Goal: Transaction & Acquisition: Purchase product/service

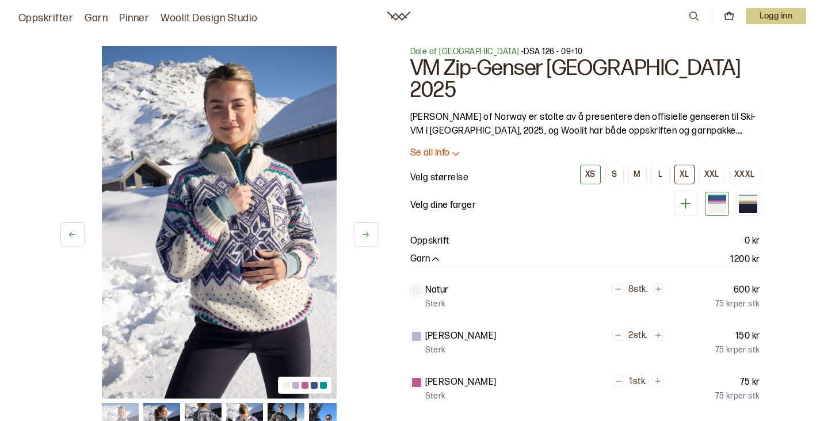
click at [688, 169] on div "XL" at bounding box center [684, 174] width 10 height 10
click at [420, 147] on p "Se all info" at bounding box center [430, 153] width 40 height 12
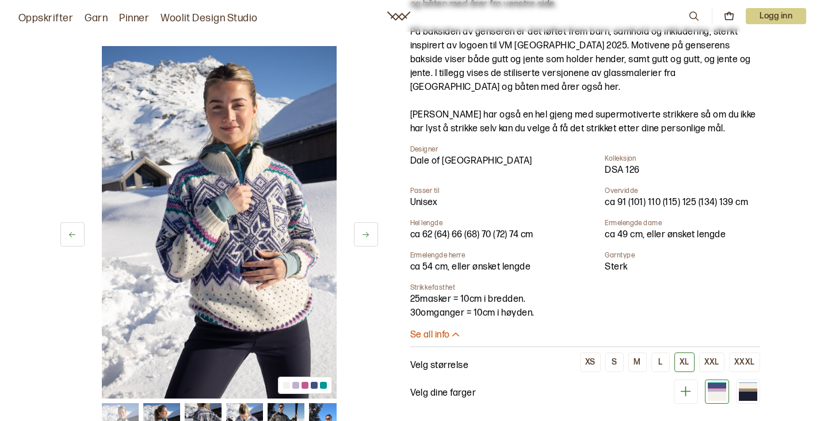
scroll to position [345, 0]
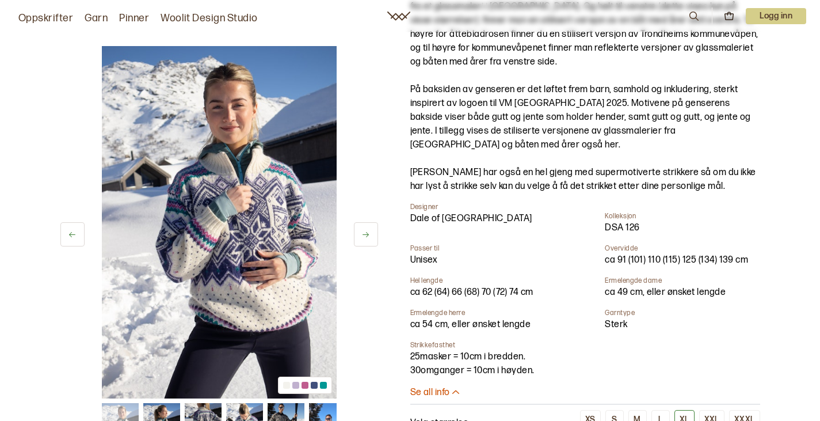
click at [449, 387] on p "Se all info" at bounding box center [430, 393] width 40 height 12
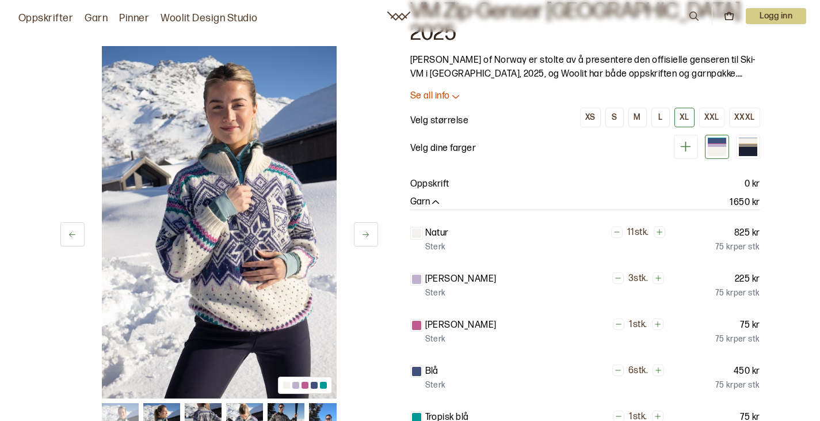
scroll to position [0, 0]
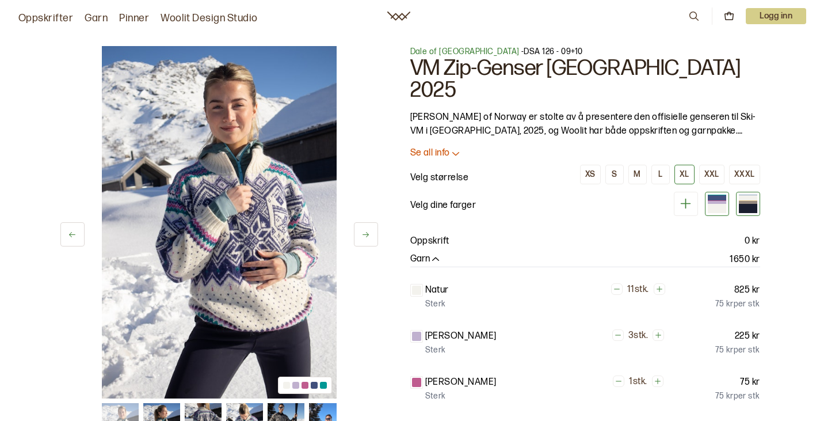
click at [747, 204] on div at bounding box center [748, 208] width 18 height 9
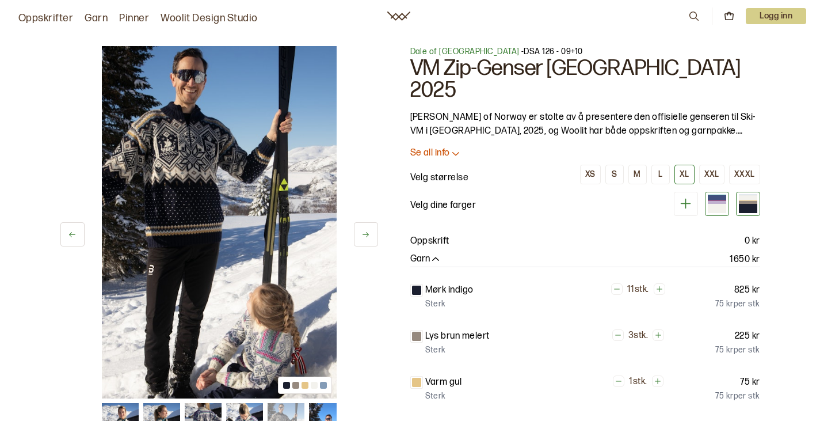
click at [726, 204] on div at bounding box center [717, 208] width 18 height 9
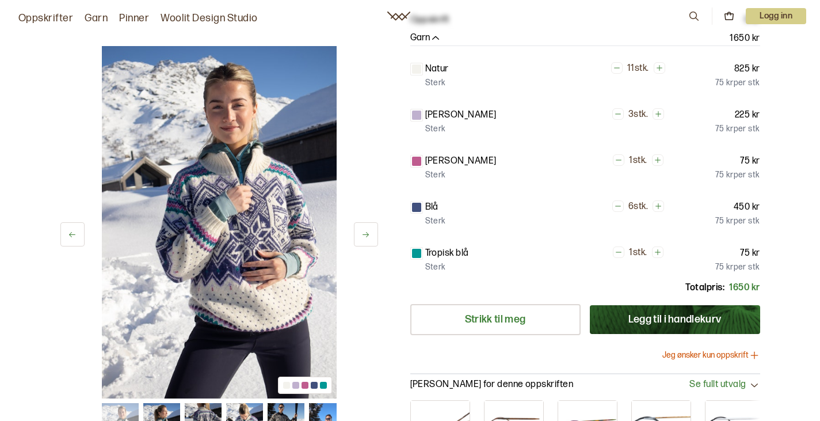
scroll to position [173, 0]
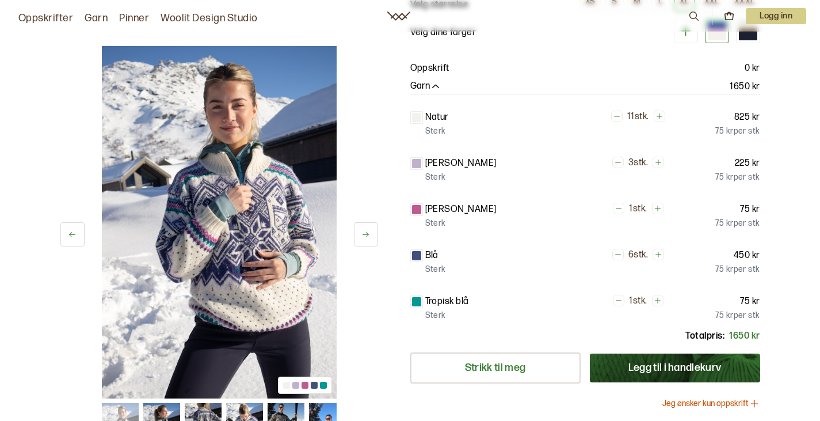
click at [780, 221] on div "1 av 8 1 av 8 Dale of Norway - DSA 126 - 09+10 VM Zip-Genser Trondheim 2025 Dal…" at bounding box center [410, 292] width 820 height 884
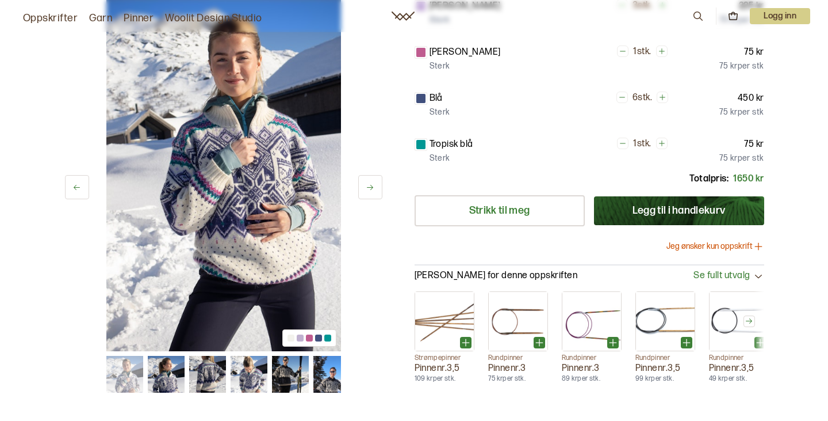
scroll to position [345, 0]
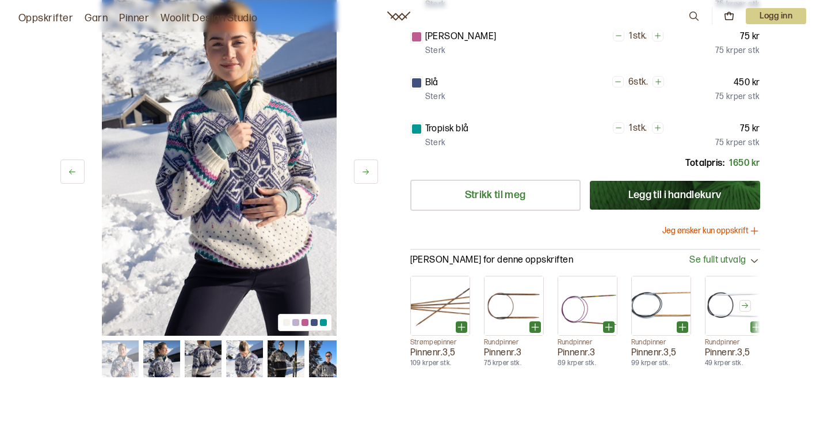
click at [751, 225] on icon at bounding box center [755, 231] width 12 height 12
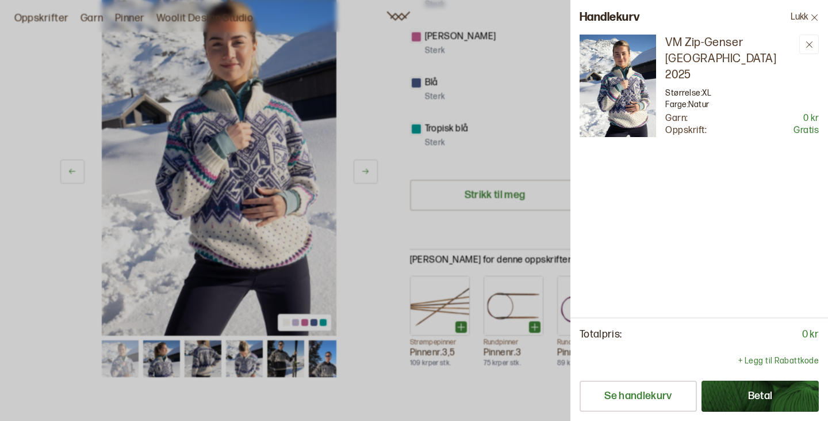
click at [769, 391] on button "Betal" at bounding box center [760, 395] width 117 height 31
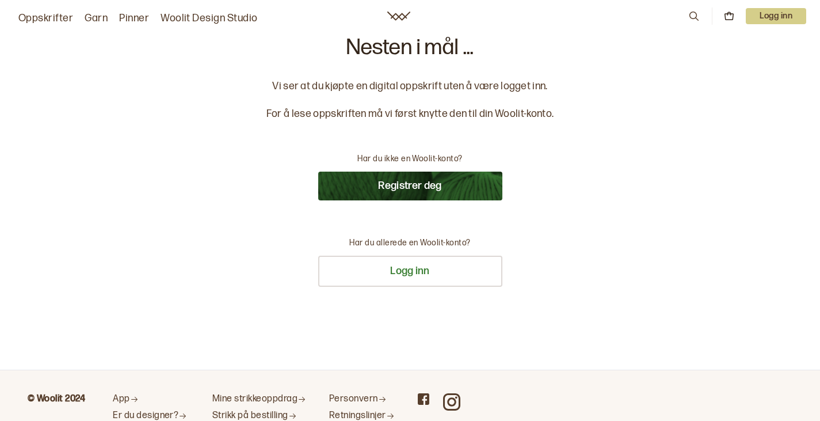
click at [430, 180] on button "Registrer deg" at bounding box center [410, 185] width 184 height 29
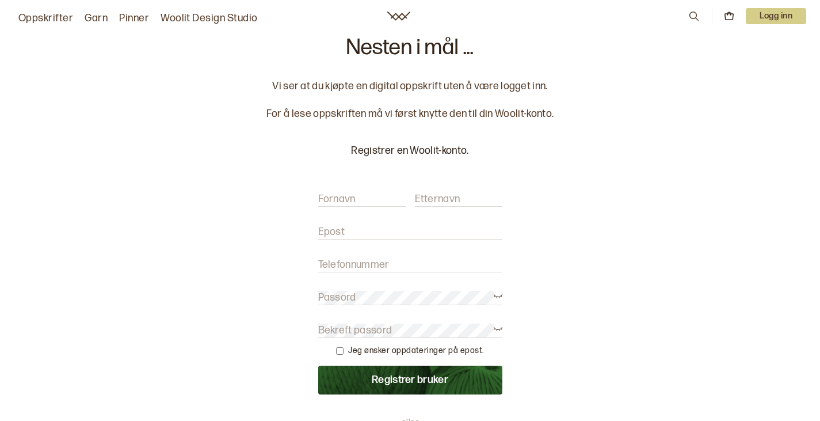
click at [349, 197] on label "Fornavn" at bounding box center [336, 199] width 37 height 14
click at [349, 197] on input "Fornavn" at bounding box center [361, 199] width 87 height 14
type input "Birte"
type input "Levald"
type input "Birtelevald@Gmail.com"
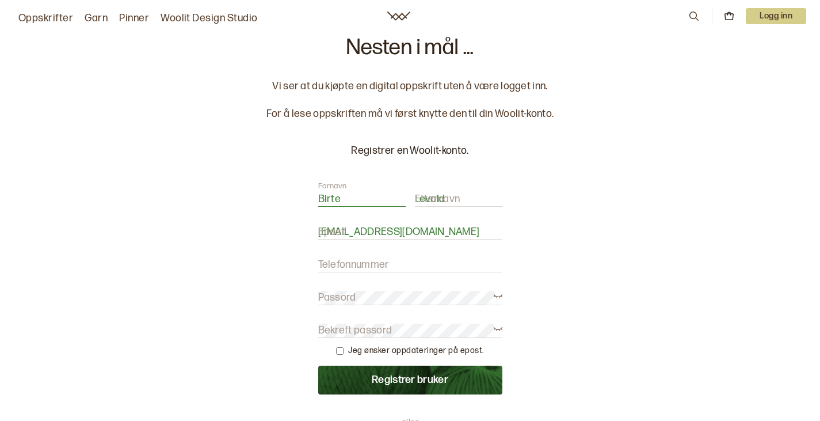
type input "40425509"
type input "Birte"
click at [536, 295] on div "Nesten i mål ... Vi ser at du kjøpte en digital oppskrift uten å være logget in…" at bounding box center [410, 330] width 313 height 587
click at [494, 293] on icon at bounding box center [498, 295] width 9 height 9
click at [497, 329] on icon at bounding box center [498, 327] width 9 height 9
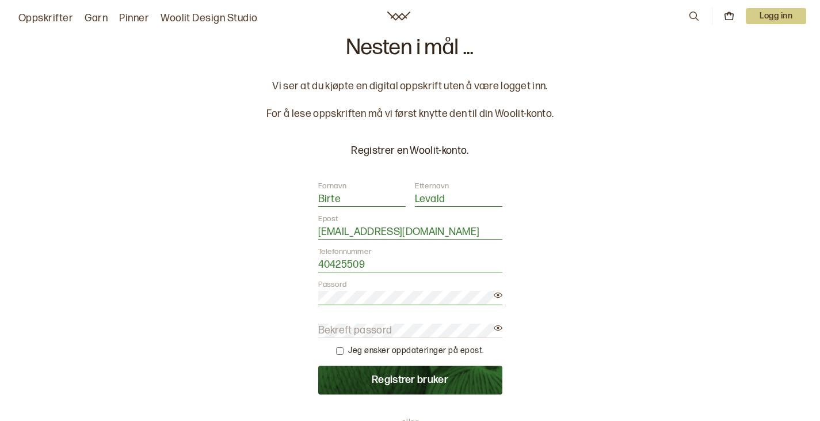
click at [317, 327] on div "Nesten i mål ... Vi ser at du kjøpte en digital oppskrift uten å være logget in…" at bounding box center [410, 330] width 313 height 587
click at [322, 327] on label "Bekreft passord" at bounding box center [355, 330] width 74 height 14
click at [347, 352] on div "Jeg ønsker oppdateringer på epost." at bounding box center [409, 351] width 147 height 12
click at [343, 348] on input "checkbox" at bounding box center [339, 350] width 7 height 7
checkbox input "true"
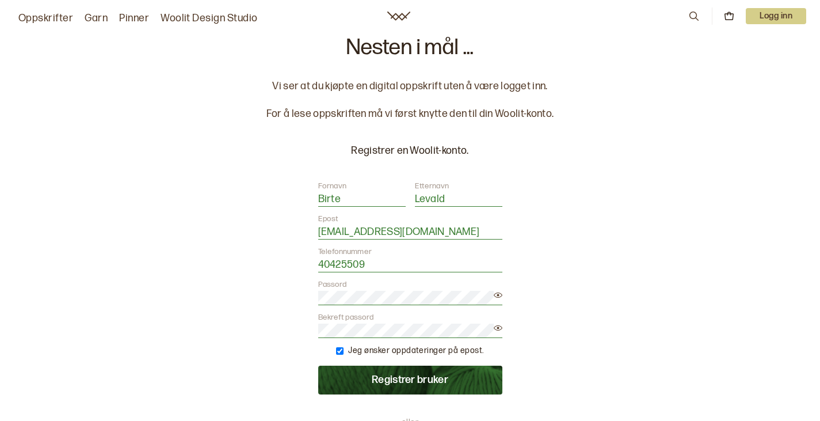
click at [421, 376] on button "Registrer bruker" at bounding box center [410, 379] width 184 height 29
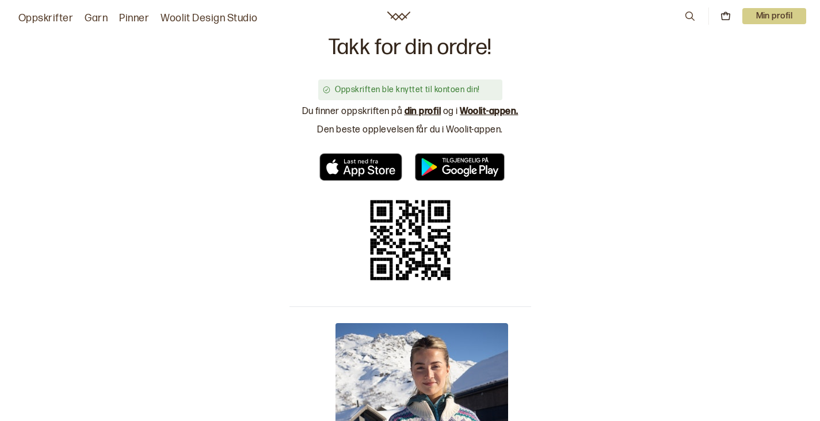
click at [432, 107] on link "din profil" at bounding box center [422, 111] width 37 height 11
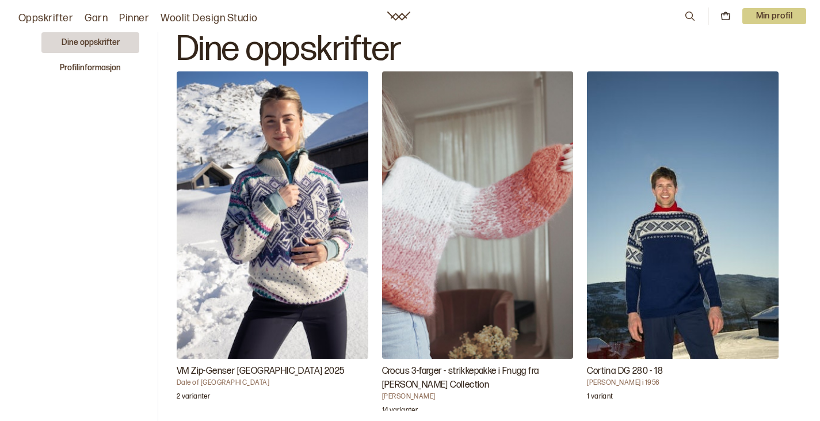
click at [99, 37] on button "Dine oppskrifter" at bounding box center [90, 42] width 98 height 21
click at [94, 39] on button "Dine oppskrifter" at bounding box center [90, 42] width 98 height 21
click at [201, 148] on img "VM Zip-Genser Trondheim 2025" at bounding box center [273, 214] width 192 height 287
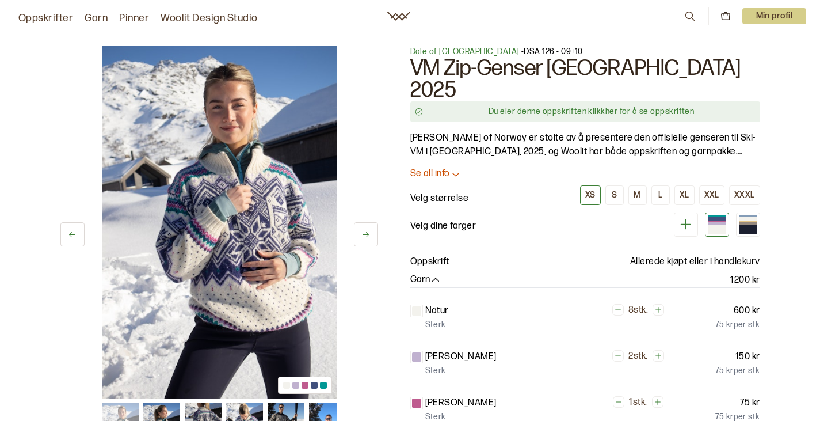
click at [612, 106] on link "her" at bounding box center [611, 111] width 12 height 10
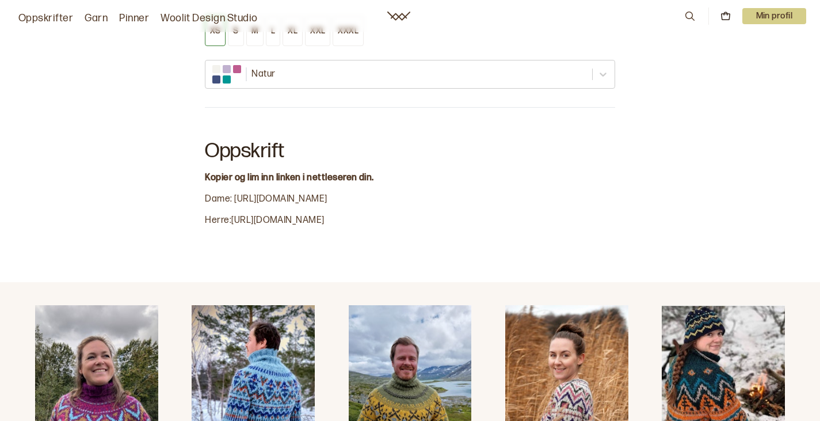
scroll to position [859, 0]
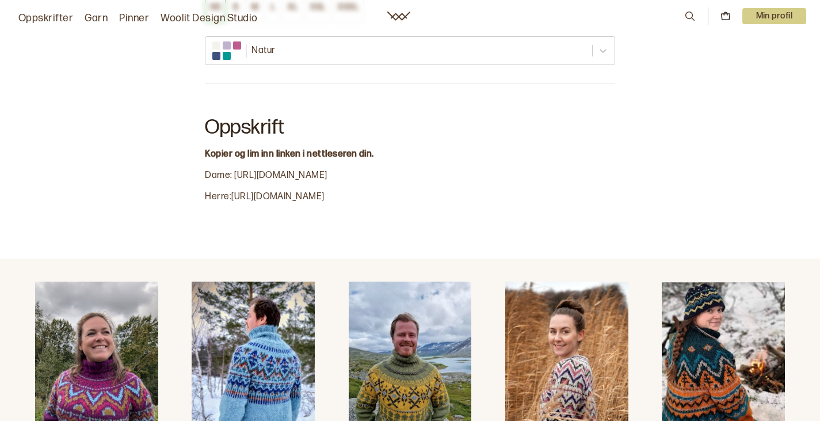
click at [322, 107] on div "Oppskrift Kopier og lim inn linken i nettleseren din. Dame : https://bit.ly/4c9…" at bounding box center [410, 152] width 410 height 100
drag, startPoint x: 320, startPoint y: 109, endPoint x: 234, endPoint y: 106, distance: 86.9
click at [234, 170] on span ": [URL][DOMAIN_NAME]" at bounding box center [278, 175] width 97 height 11
copy span "[URL][DOMAIN_NAME]"
drag, startPoint x: 205, startPoint y: 110, endPoint x: 321, endPoint y: 108, distance: 116.2
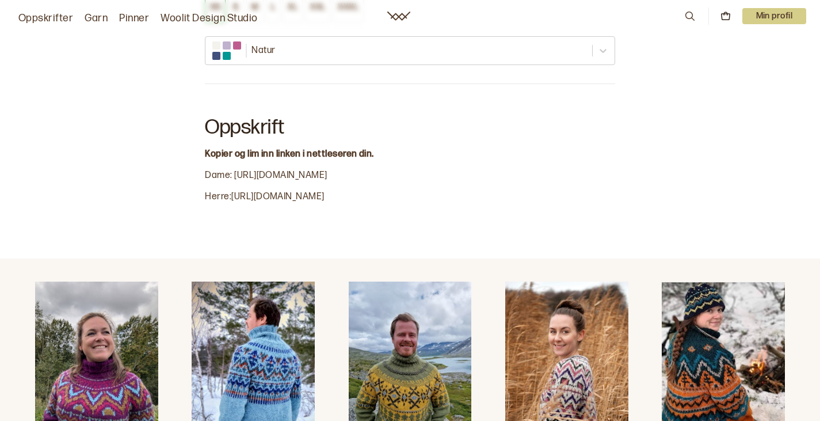
click at [321, 108] on div "Oppskrift Kopier og lim inn linken i nettleseren din. Dame : https://bit.ly/4c9…" at bounding box center [410, 152] width 410 height 100
copy div "Dame : https://bit.ly/4c9LzCR"
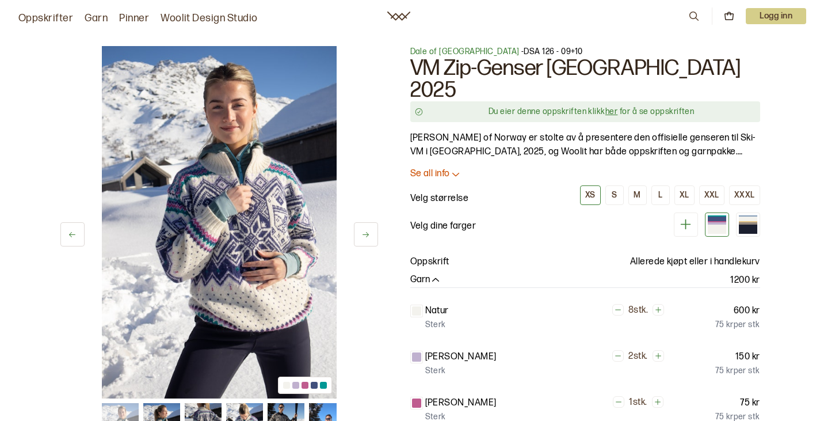
click at [612, 106] on link "her" at bounding box center [611, 111] width 12 height 10
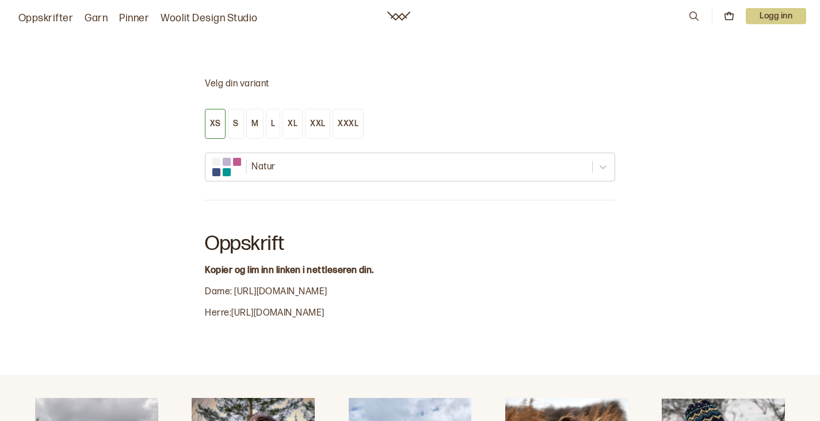
scroll to position [744, 0]
click at [773, 14] on p "Logg inn" at bounding box center [776, 16] width 60 height 16
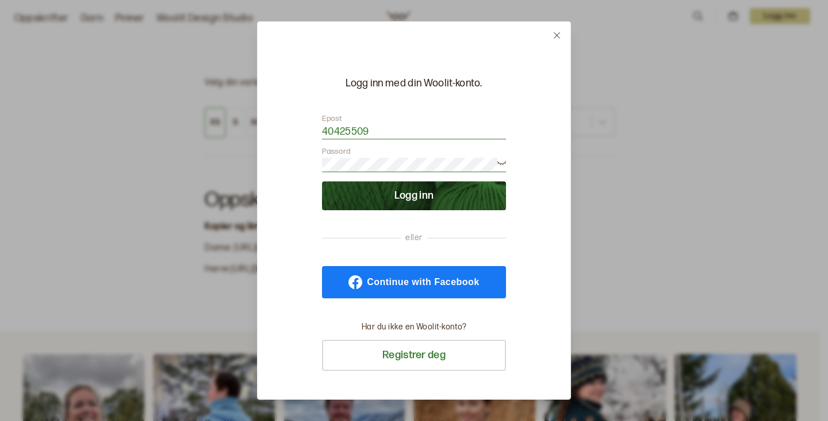
click at [434, 191] on button "Logg inn" at bounding box center [414, 195] width 184 height 29
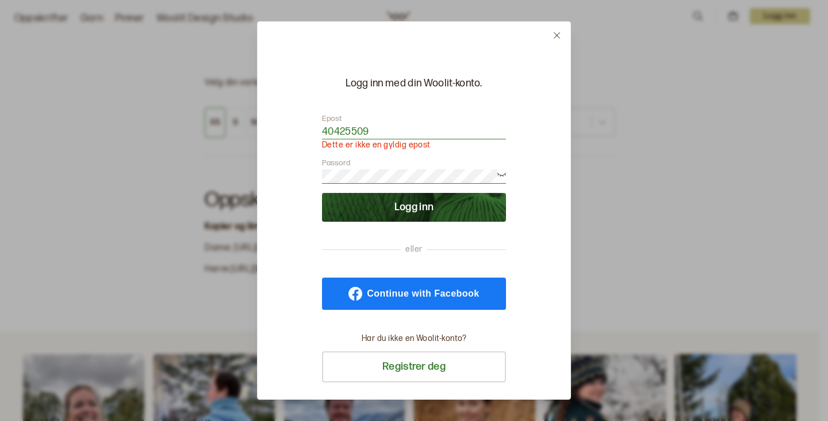
click at [324, 130] on input "40425509" at bounding box center [414, 132] width 184 height 14
click at [416, 207] on button "Logg inn" at bounding box center [414, 207] width 184 height 29
click at [338, 128] on input "+4540425509" at bounding box center [414, 132] width 184 height 14
type input "+45 40425509"
click at [413, 204] on button "Logg inn" at bounding box center [414, 207] width 184 height 29
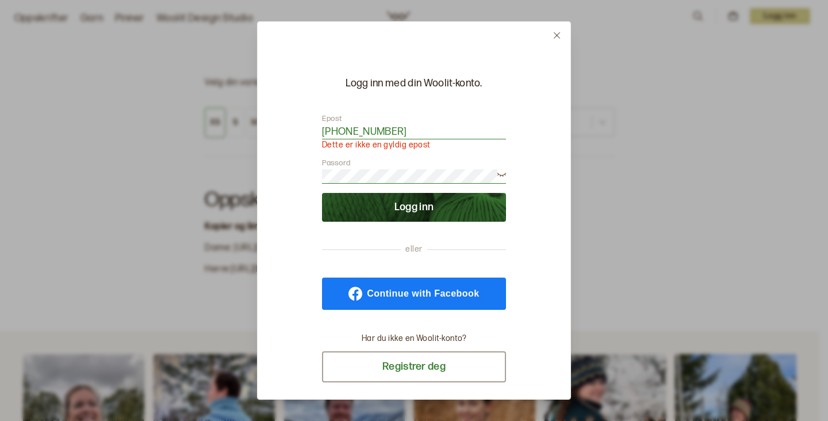
click at [436, 372] on button "Registrer deg" at bounding box center [414, 366] width 184 height 31
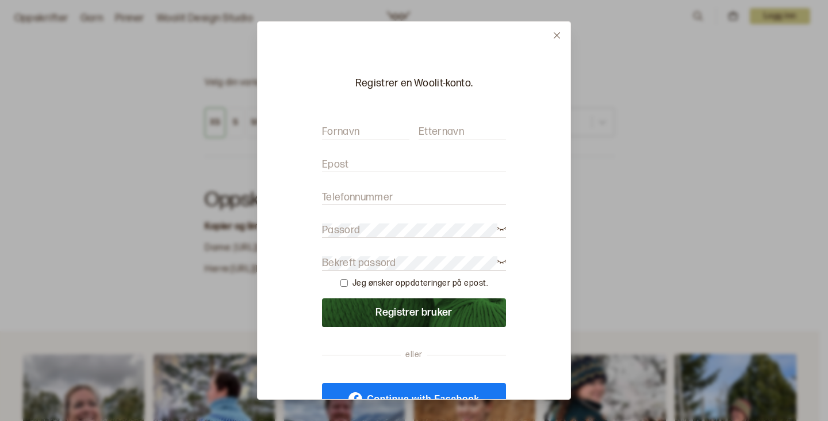
click at [556, 29] on button at bounding box center [557, 35] width 27 height 27
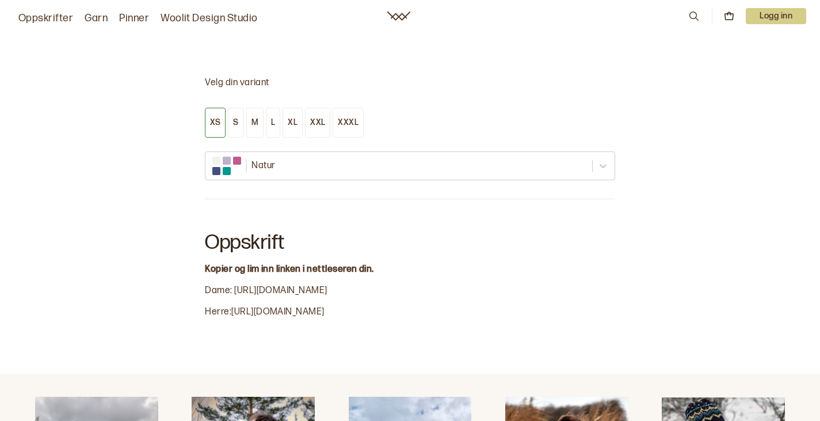
click at [776, 13] on p "Logg inn" at bounding box center [776, 16] width 60 height 16
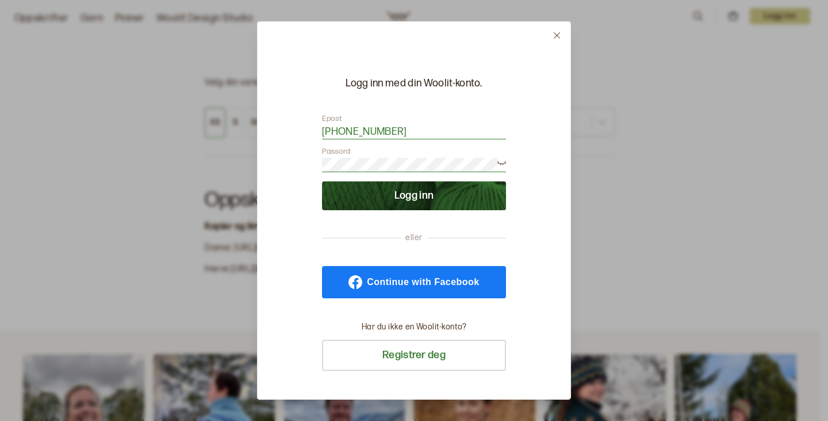
click at [413, 194] on button "Logg inn" at bounding box center [414, 195] width 184 height 29
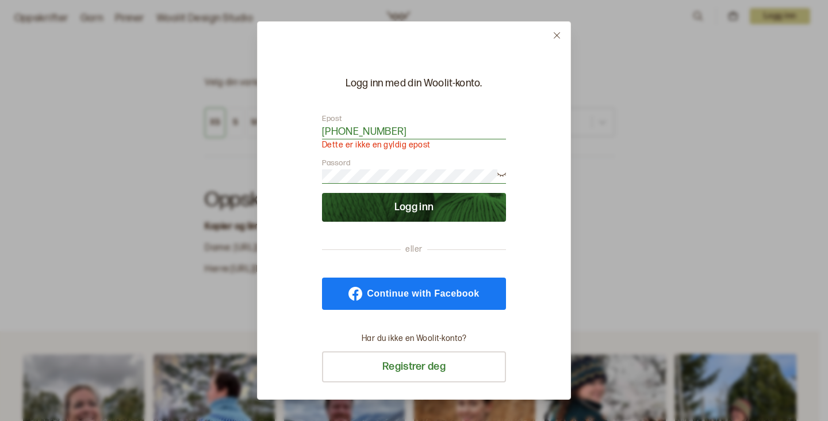
drag, startPoint x: 397, startPoint y: 128, endPoint x: 298, endPoint y: 119, distance: 99.3
click at [302, 114] on div "Logg inn med din Woolit-konto. Epost +45 40425509 Dette er ikke en gyldig epost…" at bounding box center [414, 210] width 314 height 379
type input "Birtelevald@gmail.com"
click at [501, 148] on p "Dette er ikke en gyldig epost" at bounding box center [414, 145] width 184 height 12
click at [418, 207] on button "Logg inn" at bounding box center [414, 207] width 184 height 29
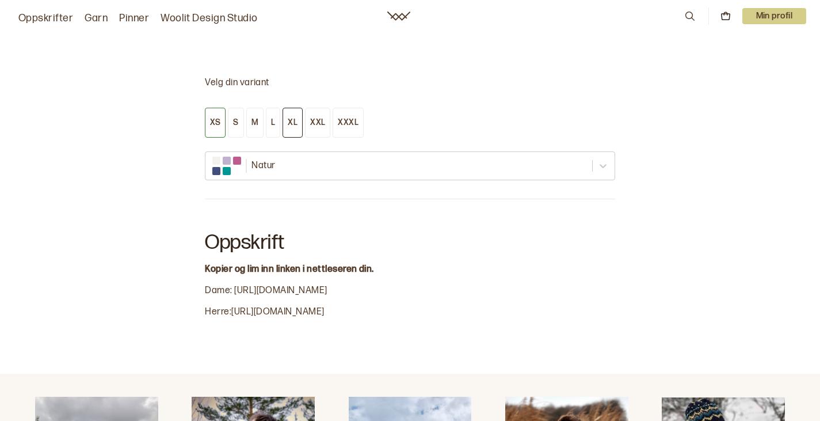
click at [293, 117] on div "XL" at bounding box center [293, 122] width 10 height 10
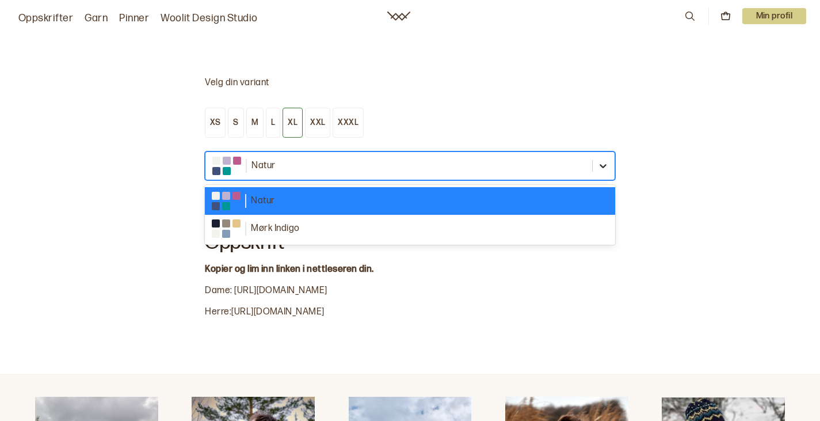
click at [605, 165] on icon at bounding box center [603, 167] width 7 height 4
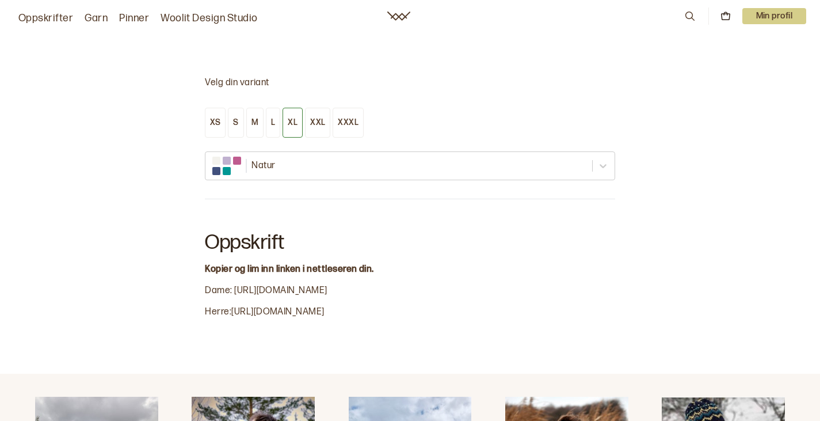
drag, startPoint x: 320, startPoint y: 226, endPoint x: 234, endPoint y: 230, distance: 85.8
click at [234, 285] on span ": [URL][DOMAIN_NAME]" at bounding box center [278, 290] width 97 height 11
copy span "[URL][DOMAIN_NAME]"
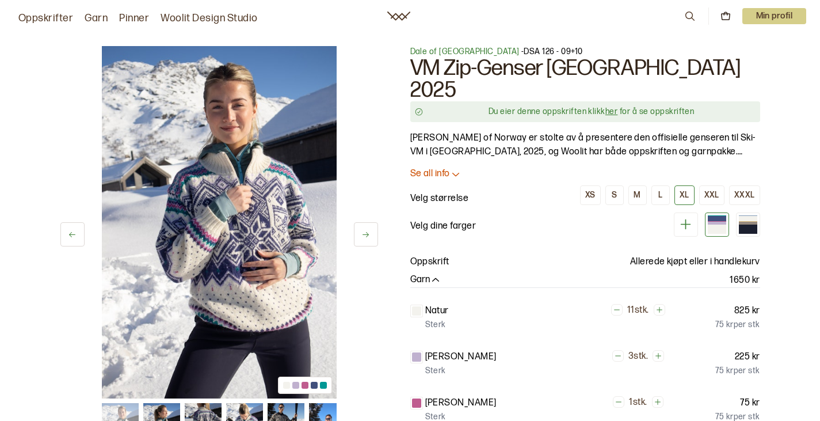
scroll to position [744, 0]
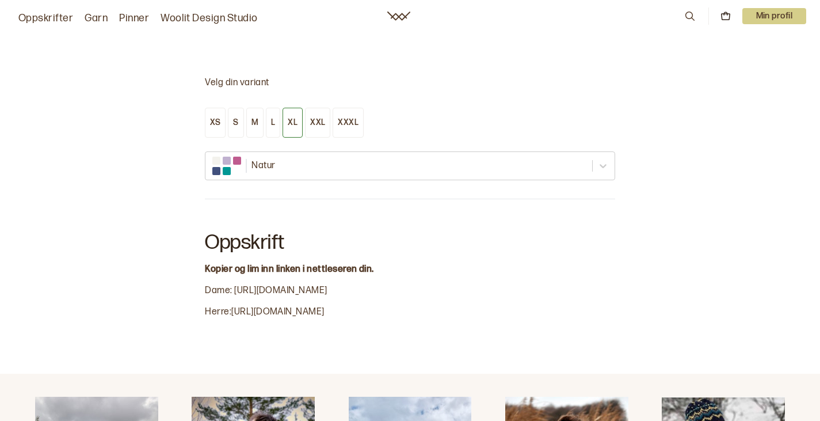
click at [394, 16] on icon at bounding box center [398, 16] width 23 height 9
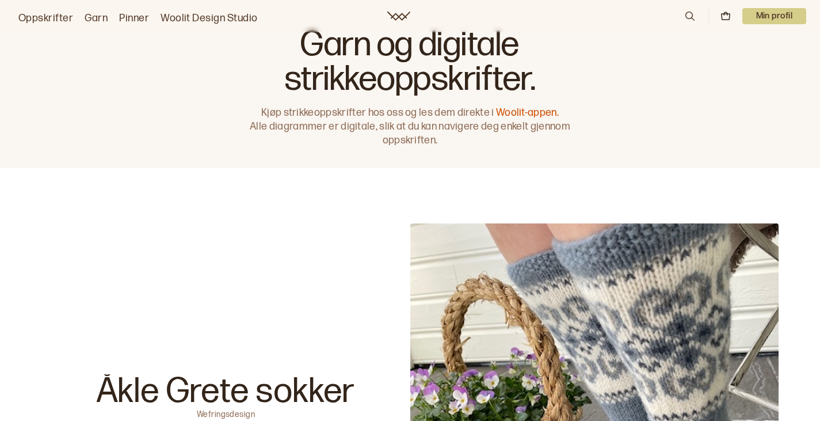
click at [553, 110] on link "Woolit-appen." at bounding box center [527, 112] width 63 height 12
click at [768, 19] on p "Min profil" at bounding box center [774, 16] width 64 height 16
click at [734, 43] on span "Profil" at bounding box center [734, 46] width 21 height 11
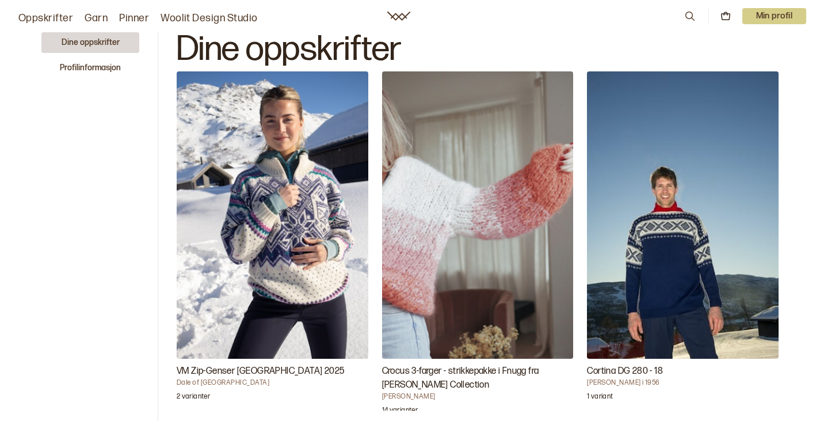
click at [319, 249] on img "VM Zip-Genser Trondheim 2025" at bounding box center [273, 214] width 192 height 287
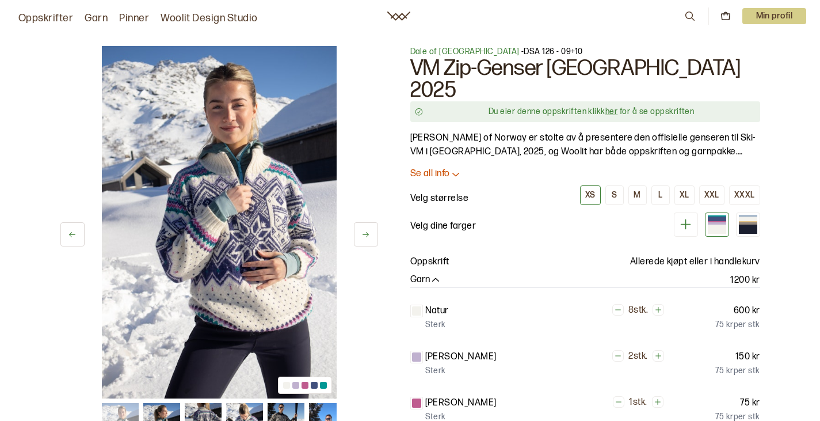
click at [368, 234] on icon at bounding box center [365, 234] width 6 height 5
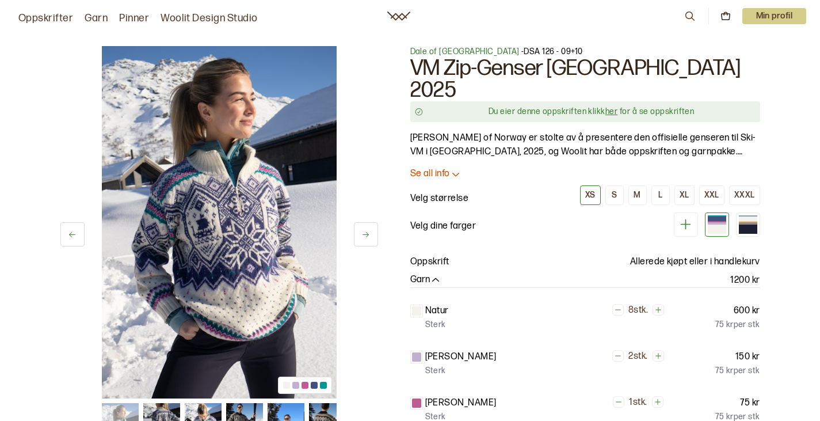
click at [428, 255] on p "Oppskrift" at bounding box center [429, 262] width 39 height 14
click at [684, 232] on div "Dale of Norway - DSA 126 - 09+10 VM Zip-Genser Trondheim 2025 Du eier denne opp…" at bounding box center [585, 339] width 350 height 586
click at [724, 13] on icon at bounding box center [725, 13] width 3 height 3
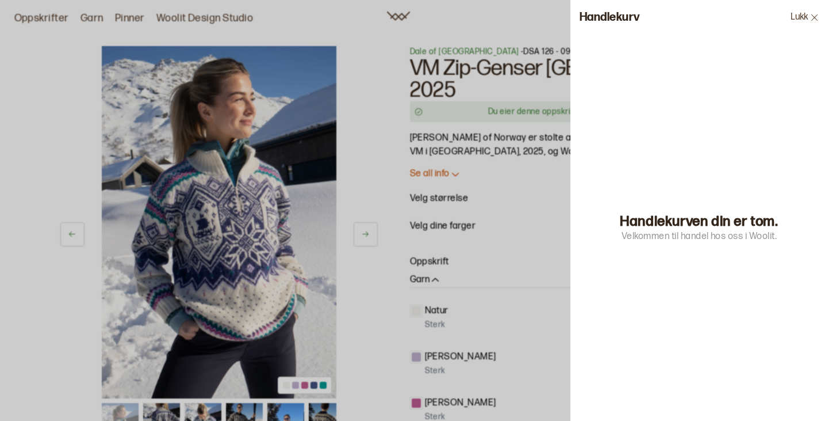
click at [800, 12] on button "Lukk" at bounding box center [805, 17] width 47 height 35
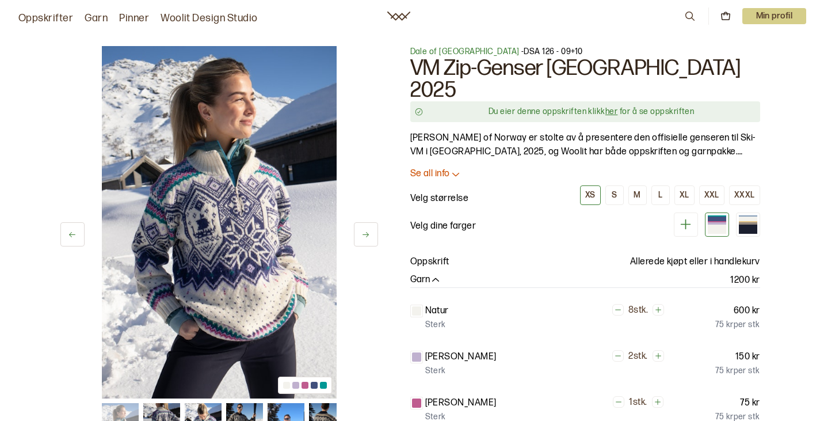
click at [609, 106] on link "her" at bounding box center [611, 111] width 12 height 10
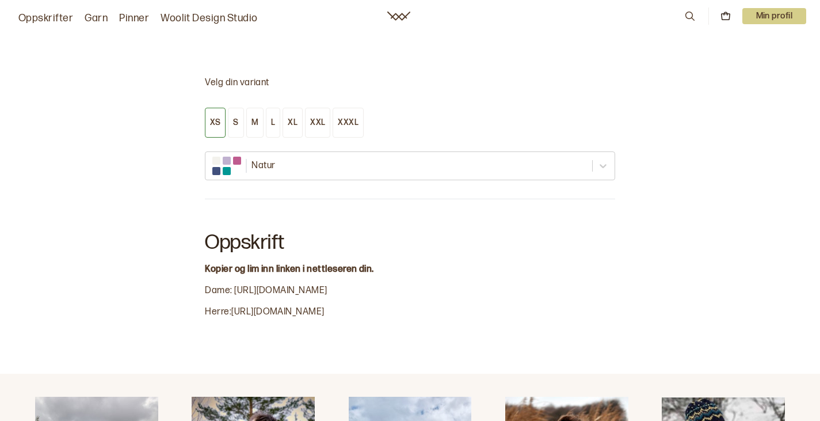
scroll to position [744, 0]
click at [223, 264] on span "Kopier og lim inn linken i nettleseren din." at bounding box center [289, 269] width 169 height 11
click at [322, 223] on div "Oppskrift Kopier og lim inn linken i nettleseren din. Dame : [URL][DOMAIN_NAME]…" at bounding box center [410, 267] width 410 height 100
drag, startPoint x: 321, startPoint y: 224, endPoint x: 234, endPoint y: 223, distance: 87.5
click at [234, 285] on span ": [URL][DOMAIN_NAME]" at bounding box center [278, 290] width 97 height 11
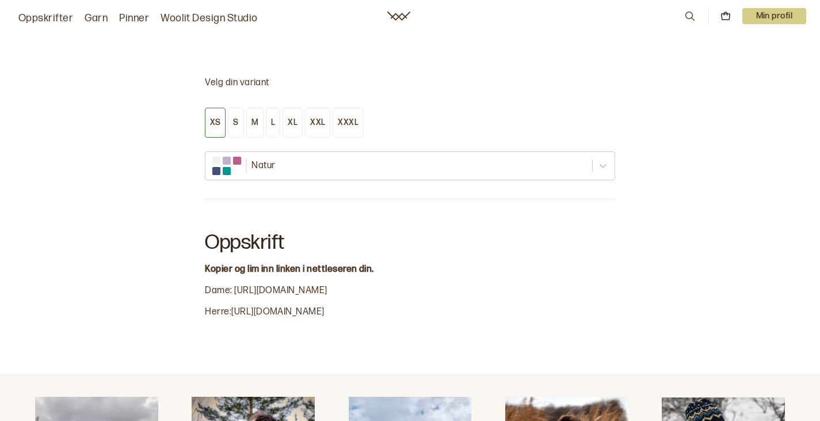
copy span "[URL][DOMAIN_NAME]"
click at [289, 117] on div "XL" at bounding box center [293, 122] width 10 height 10
click at [423, 217] on h2 "Oppskrift" at bounding box center [410, 240] width 410 height 46
click at [293, 117] on div "XL" at bounding box center [293, 122] width 10 height 10
click at [368, 264] on span "Kopier og lim inn linken i nettleseren din." at bounding box center [289, 269] width 169 height 11
